Goal: Browse casually: Explore the website without a specific task or goal

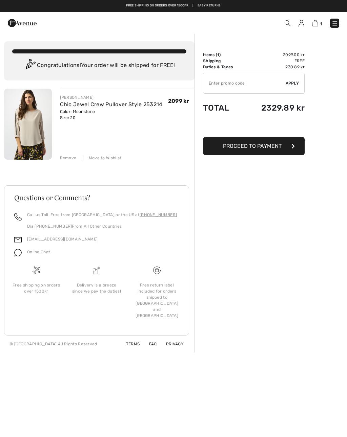
click at [110, 158] on div "Move to Wishlist" at bounding box center [102, 158] width 39 height 6
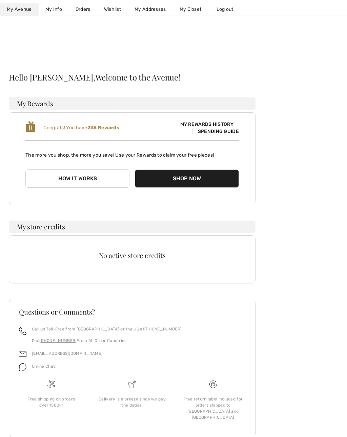
scroll to position [7, 0]
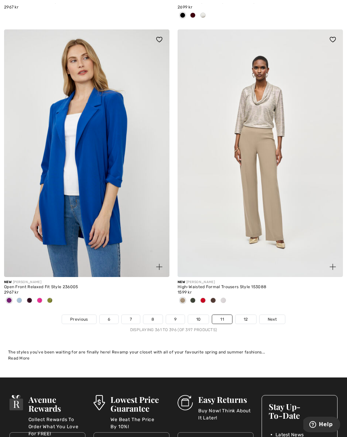
scroll to position [4993, 0]
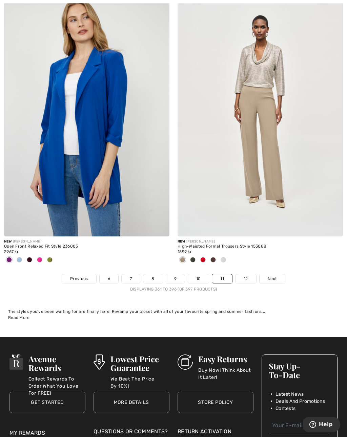
click at [248, 276] on link "12" at bounding box center [245, 278] width 21 height 9
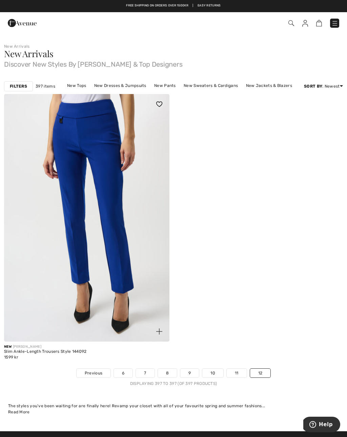
click at [331, 23] on img at bounding box center [334, 23] width 7 height 7
